Goal: Task Accomplishment & Management: Use online tool/utility

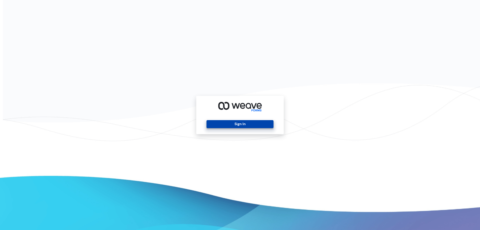
click at [250, 122] on button "Sign In" at bounding box center [240, 124] width 67 height 8
